Goal: Task Accomplishment & Management: Use online tool/utility

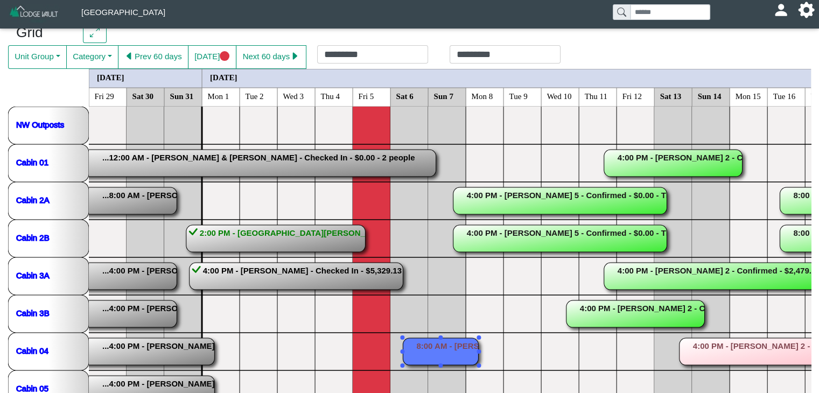
scroll to position [0, 87]
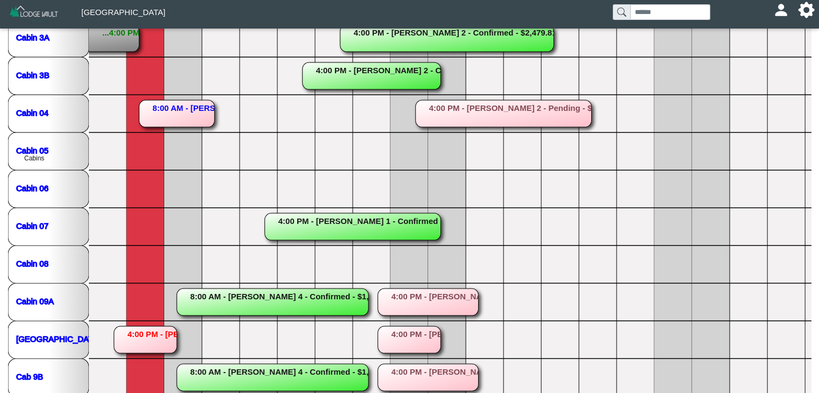
scroll to position [297, 0]
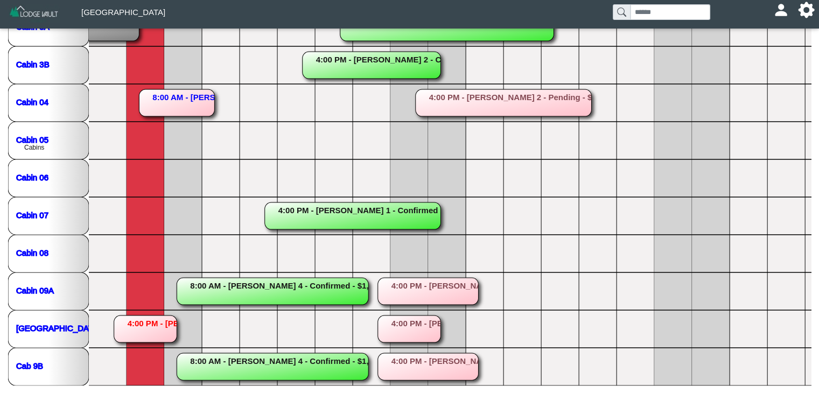
click at [131, 333] on rect at bounding box center [145, 328] width 63 height 27
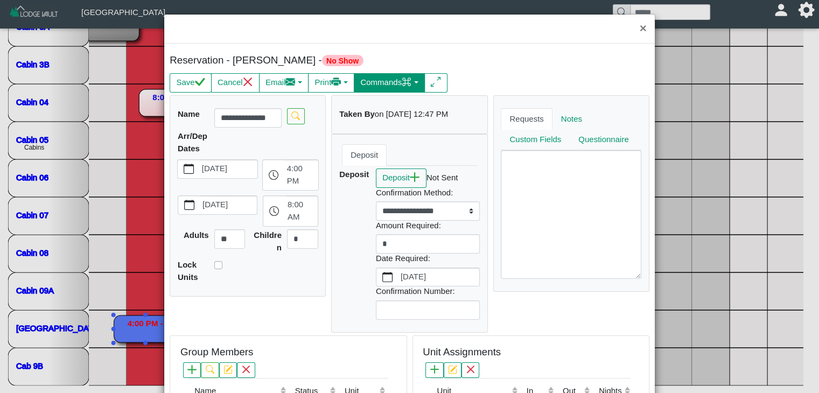
click at [381, 86] on button "Commands" at bounding box center [389, 82] width 71 height 19
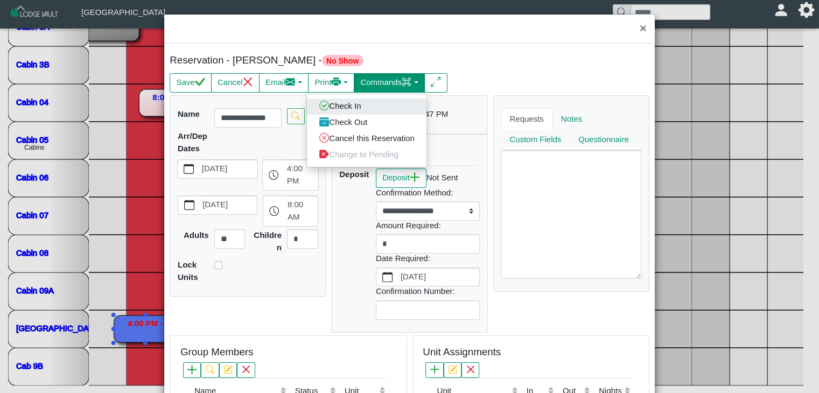
click at [347, 104] on link "Check In" at bounding box center [366, 106] width 119 height 16
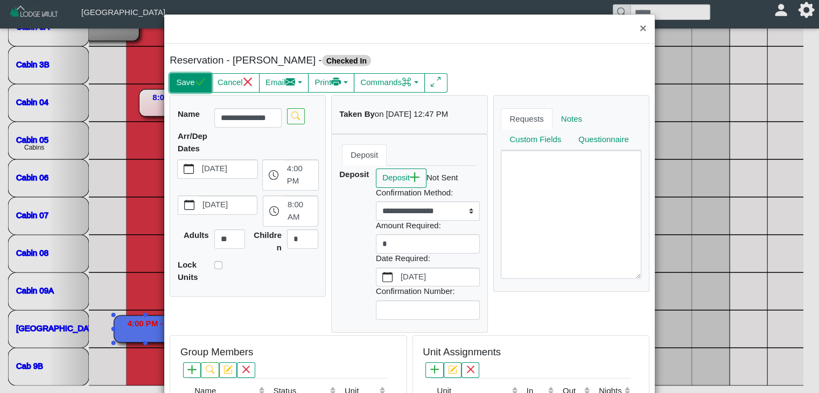
click at [176, 79] on button "Save" at bounding box center [190, 82] width 41 height 19
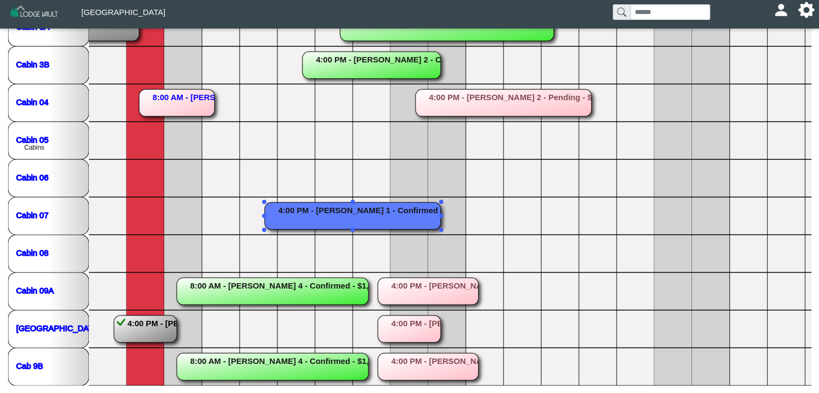
click at [368, 214] on rect at bounding box center [353, 215] width 176 height 27
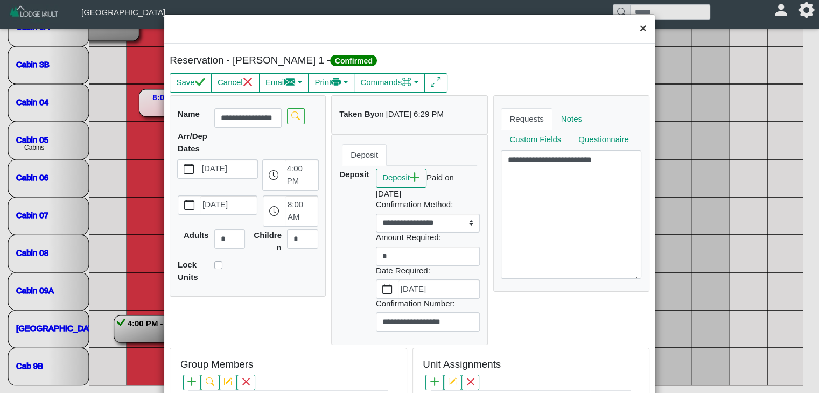
click at [637, 33] on button "×" at bounding box center [642, 29] width 23 height 29
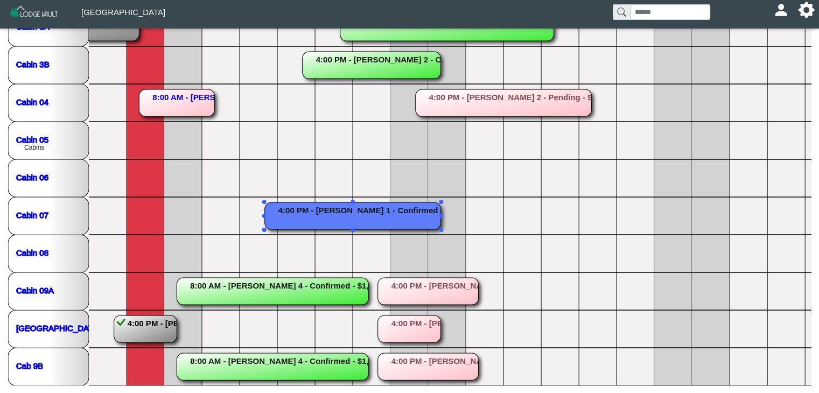
click at [284, 297] on rect at bounding box center [273, 291] width 192 height 27
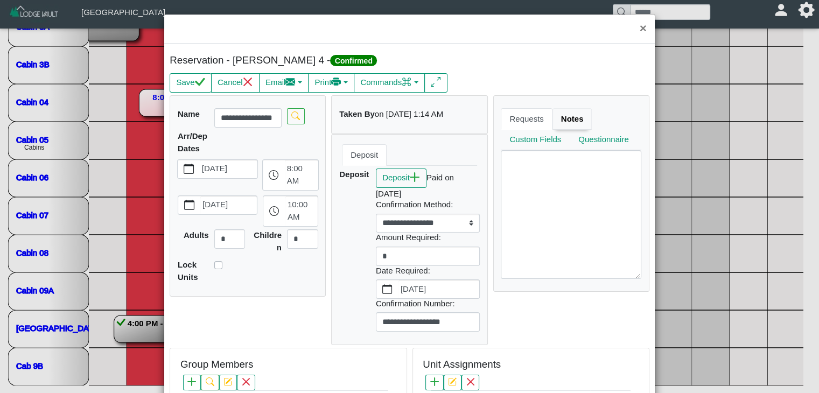
click at [572, 112] on link "Notes" at bounding box center [572, 119] width 40 height 22
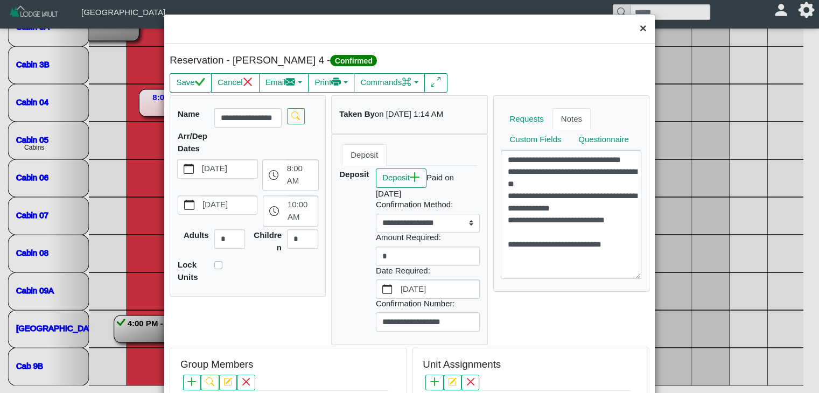
click at [637, 30] on button "×" at bounding box center [642, 29] width 23 height 29
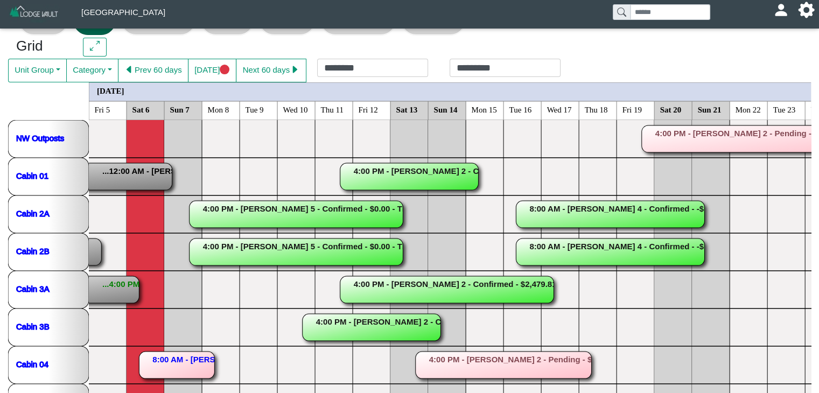
scroll to position [0, 0]
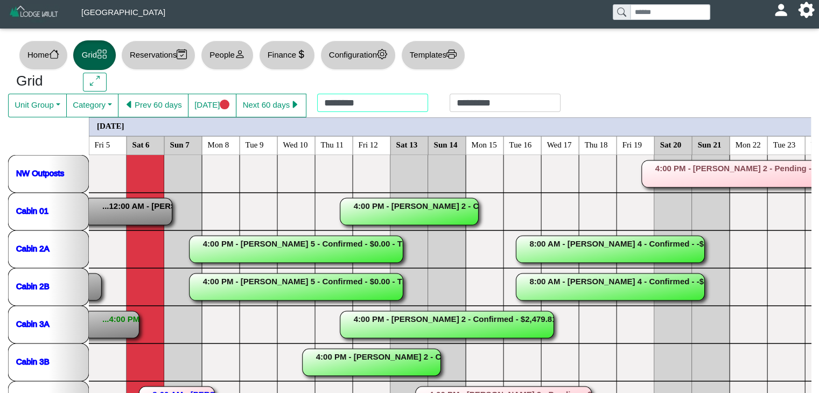
click at [358, 97] on div "******** *********" at bounding box center [438, 106] width 265 height 24
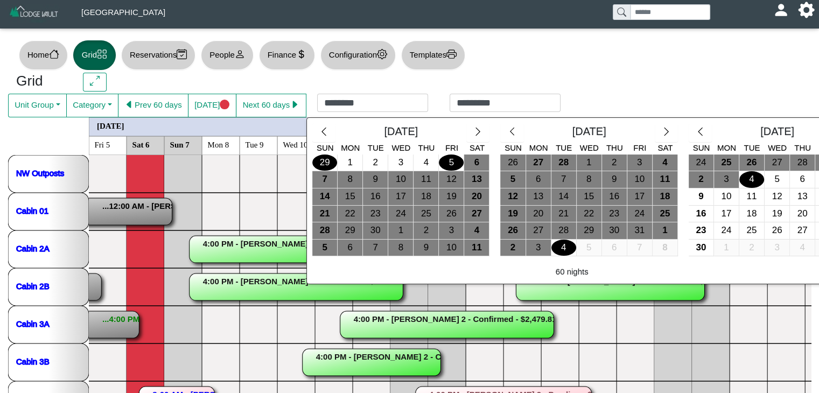
click at [327, 163] on div "29" at bounding box center [324, 162] width 25 height 17
type input "*********"
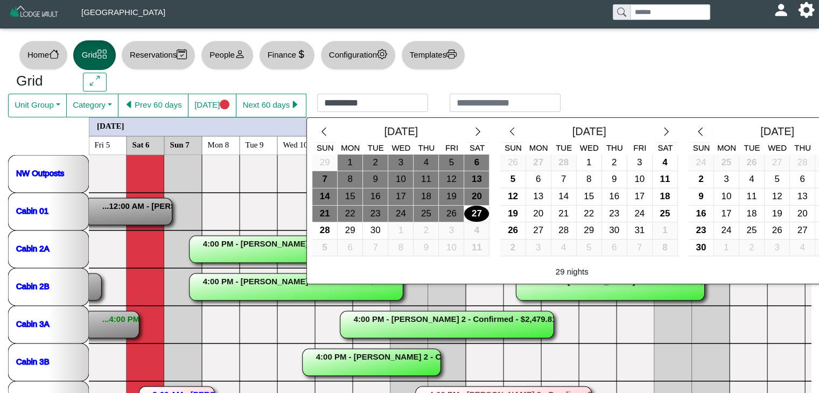
click at [467, 210] on div "27" at bounding box center [476, 214] width 25 height 17
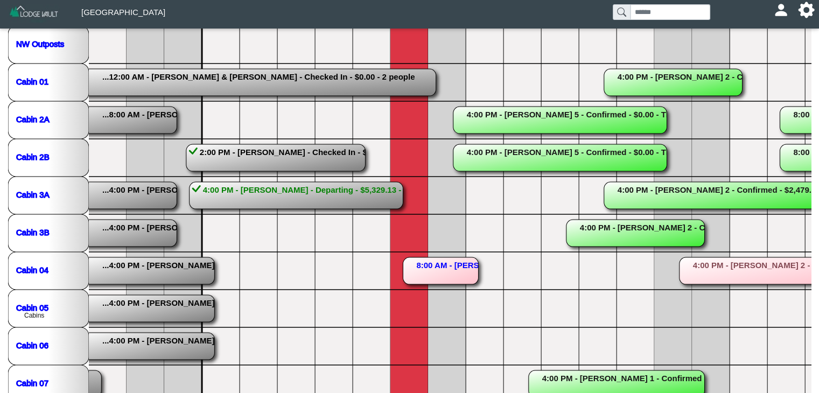
scroll to position [121, 0]
